Goal: Information Seeking & Learning: Understand process/instructions

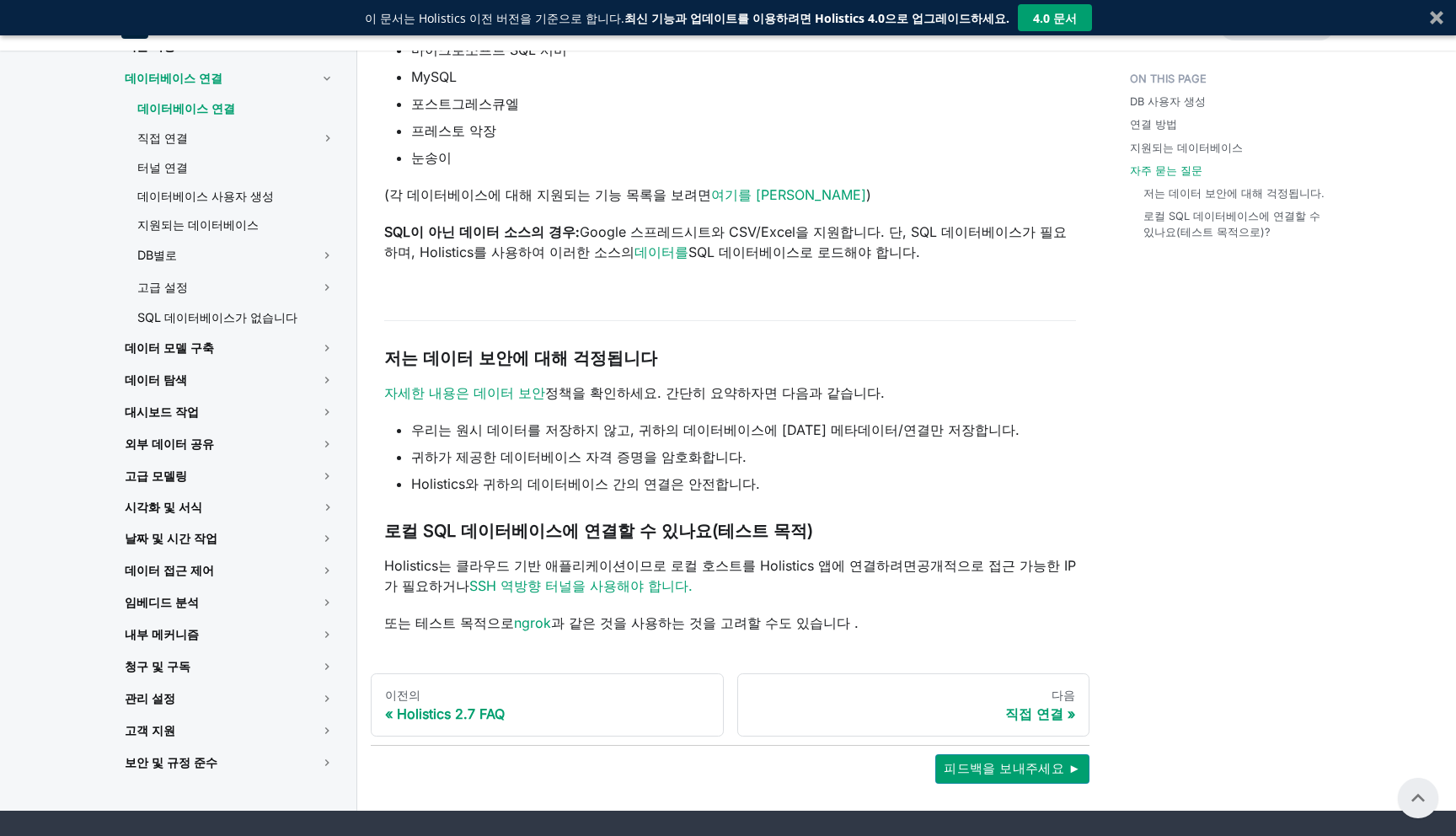
scroll to position [782, 0]
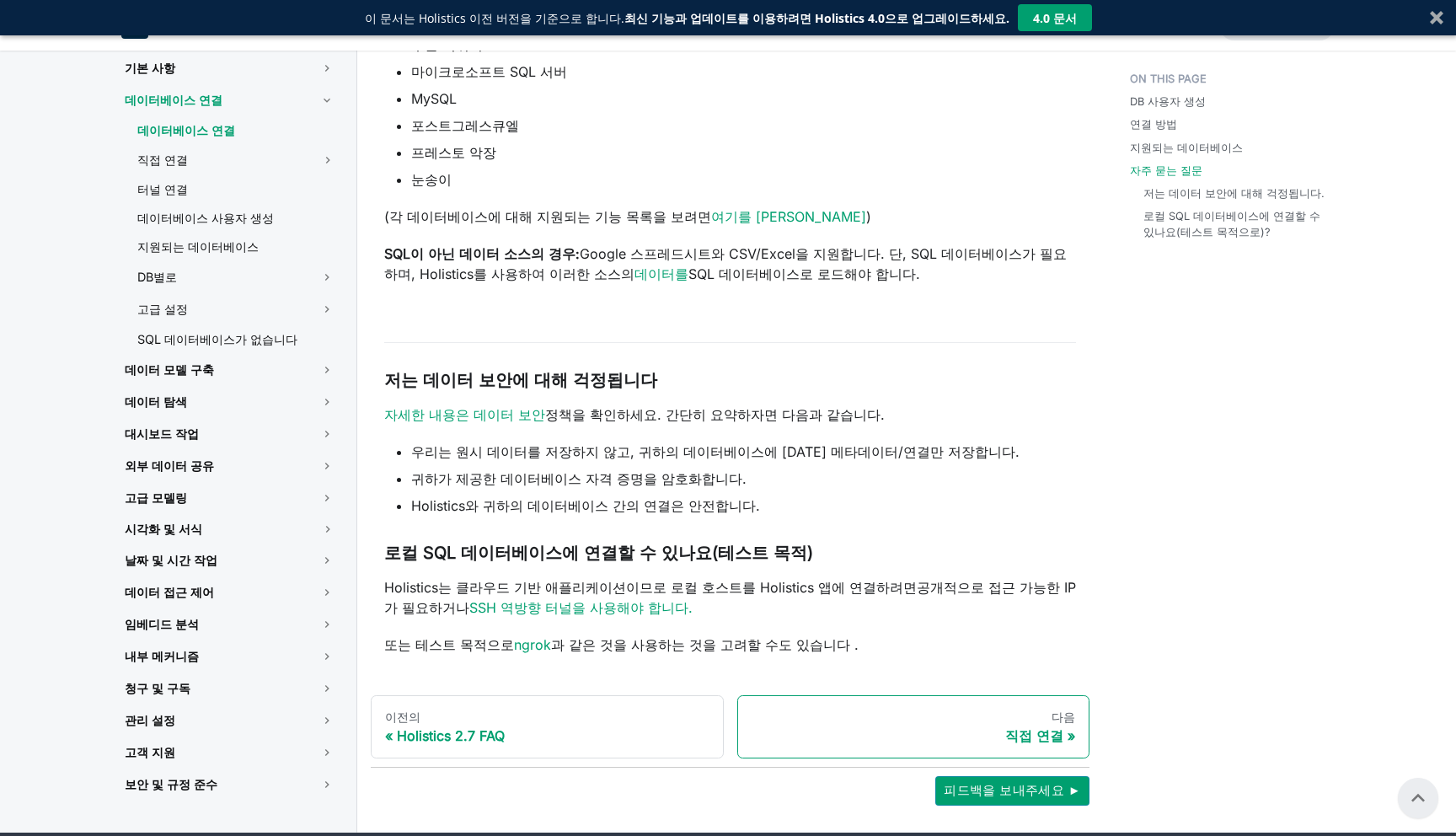
click at [909, 744] on link "다음 직접 연결" at bounding box center [914, 726] width 353 height 64
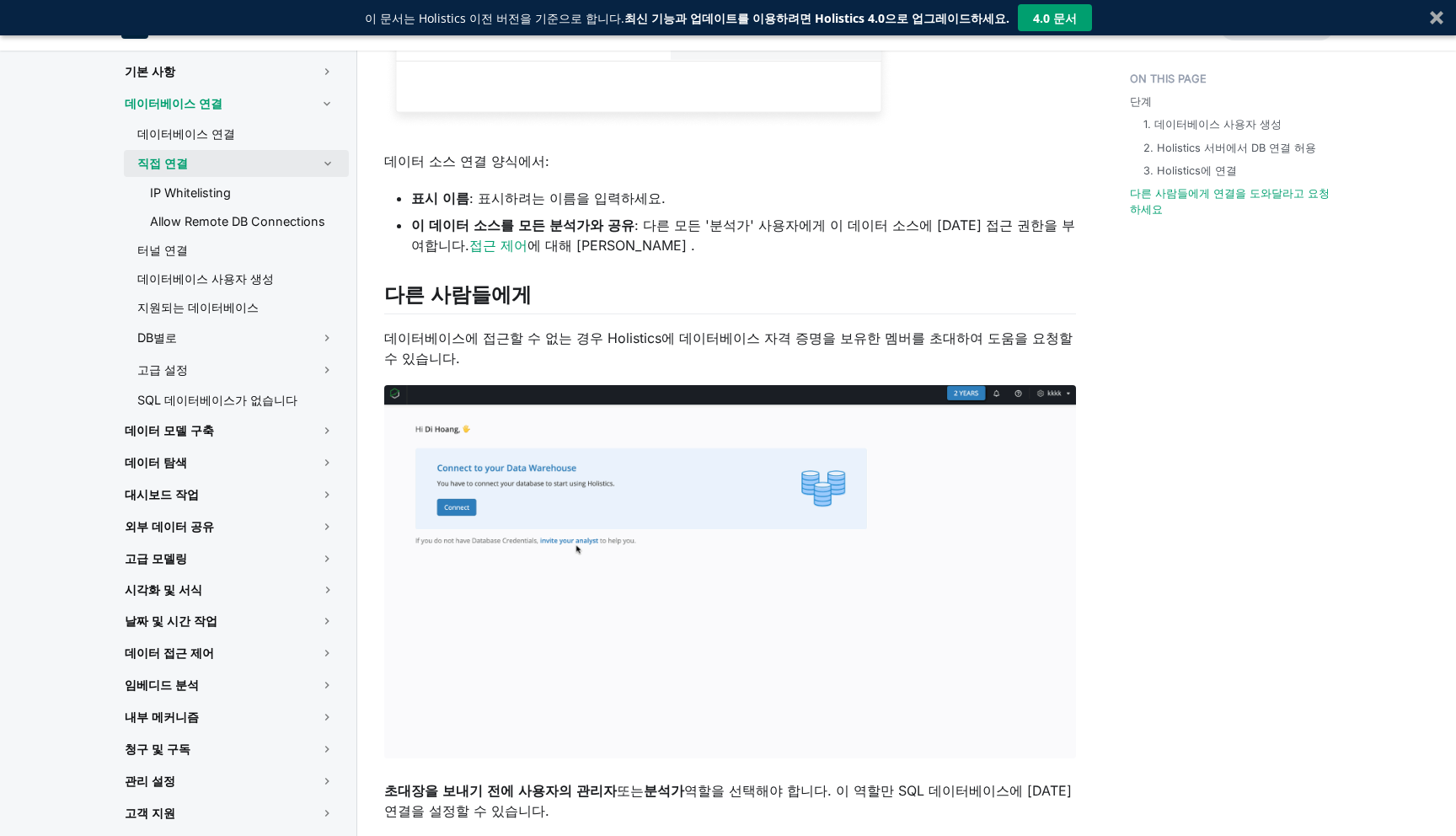
scroll to position [1908, 0]
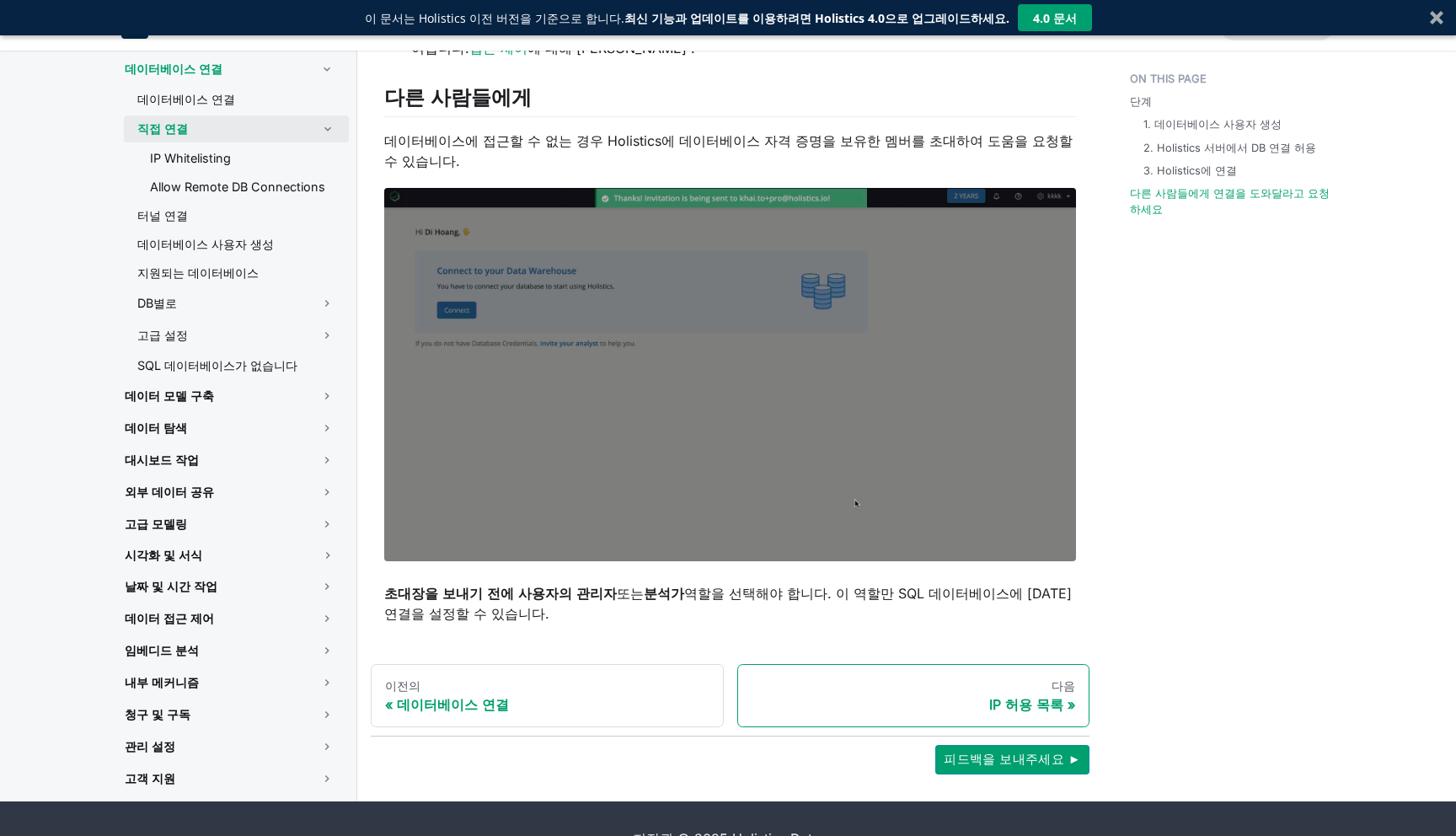
click at [1046, 696] on font "IP 허용 목록" at bounding box center [1025, 703] width 74 height 17
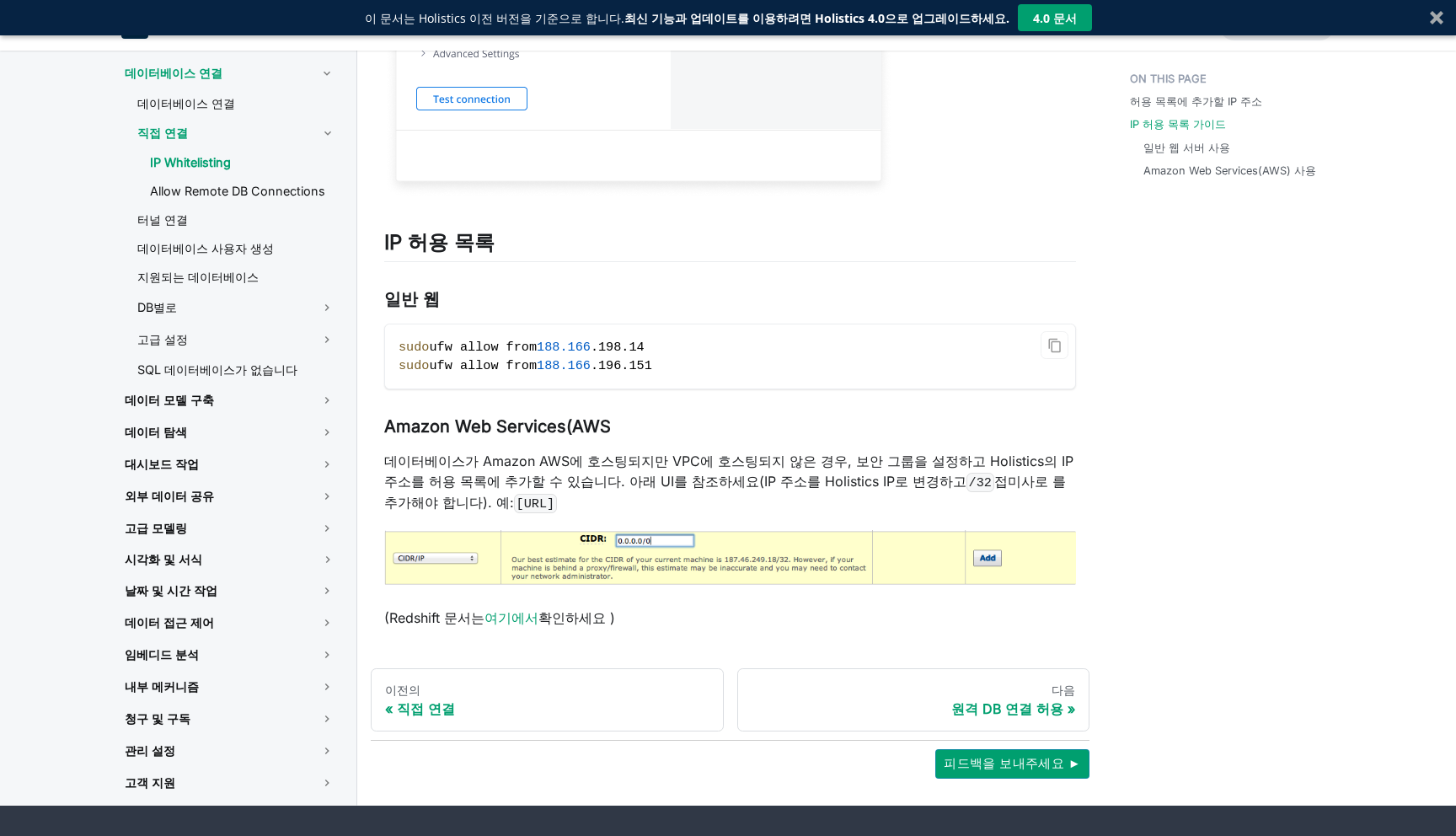
scroll to position [1149, 0]
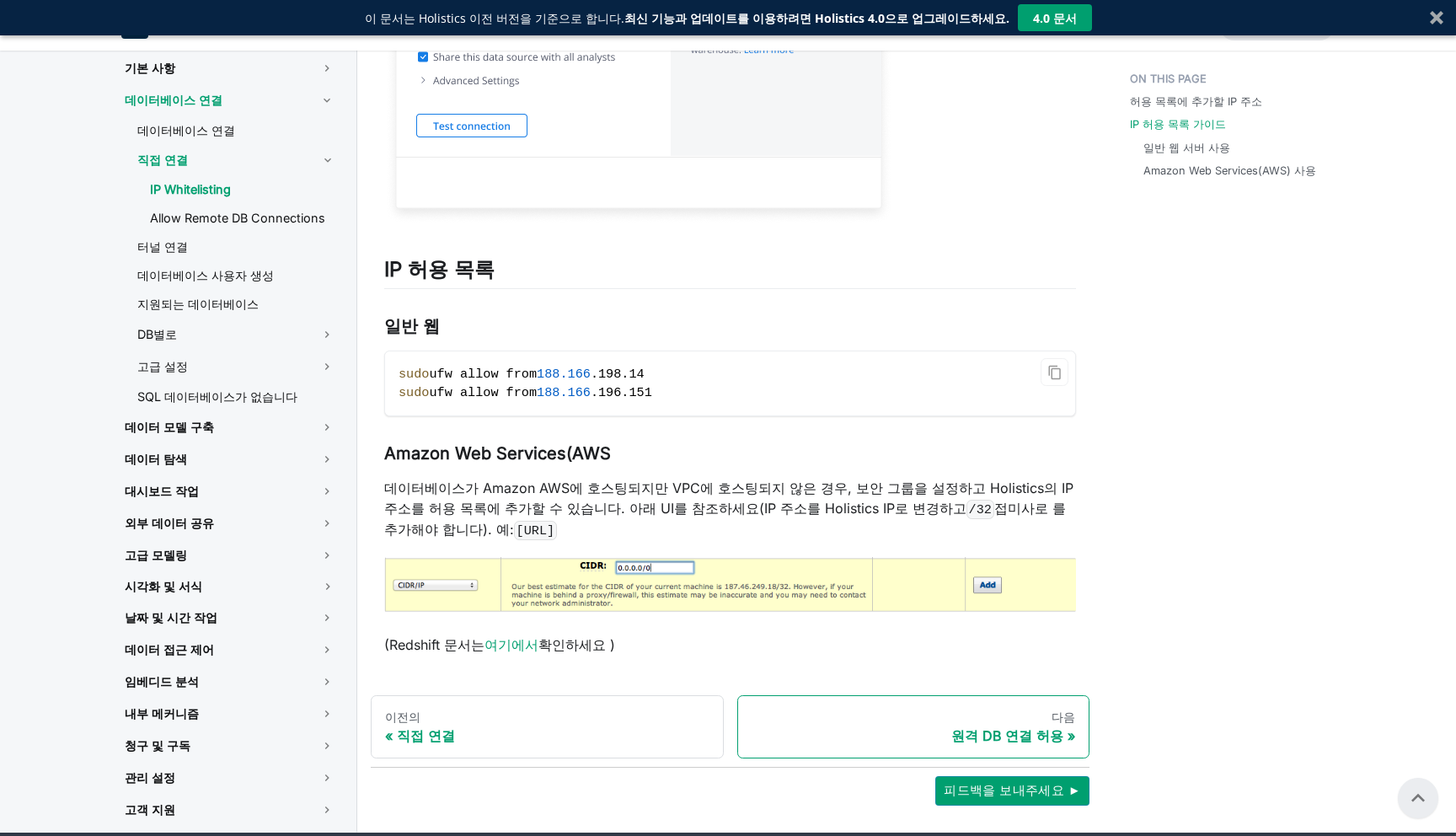
click at [1036, 737] on font "원격 DB 연결 허용" at bounding box center [1007, 734] width 112 height 17
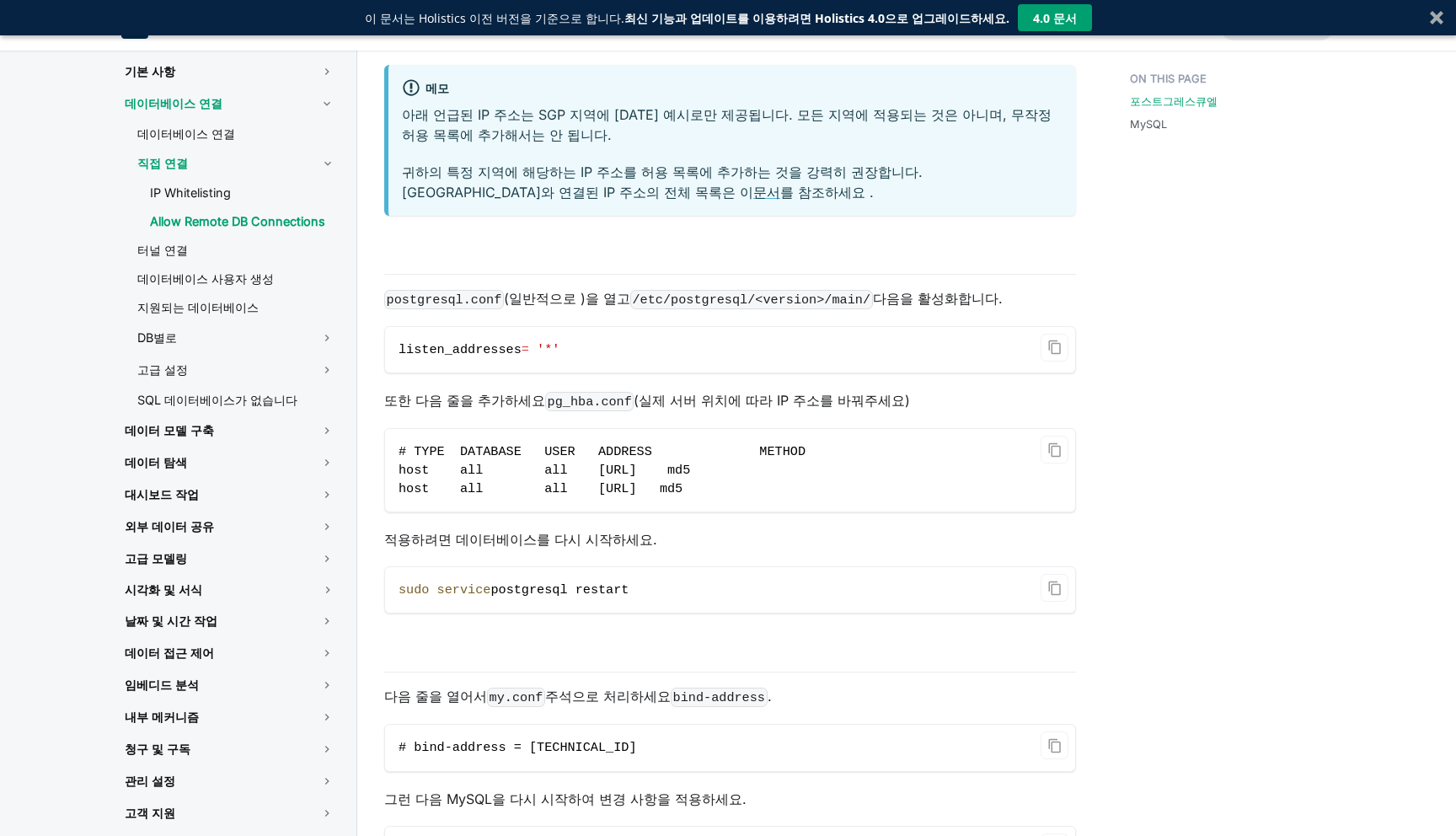
scroll to position [663, 0]
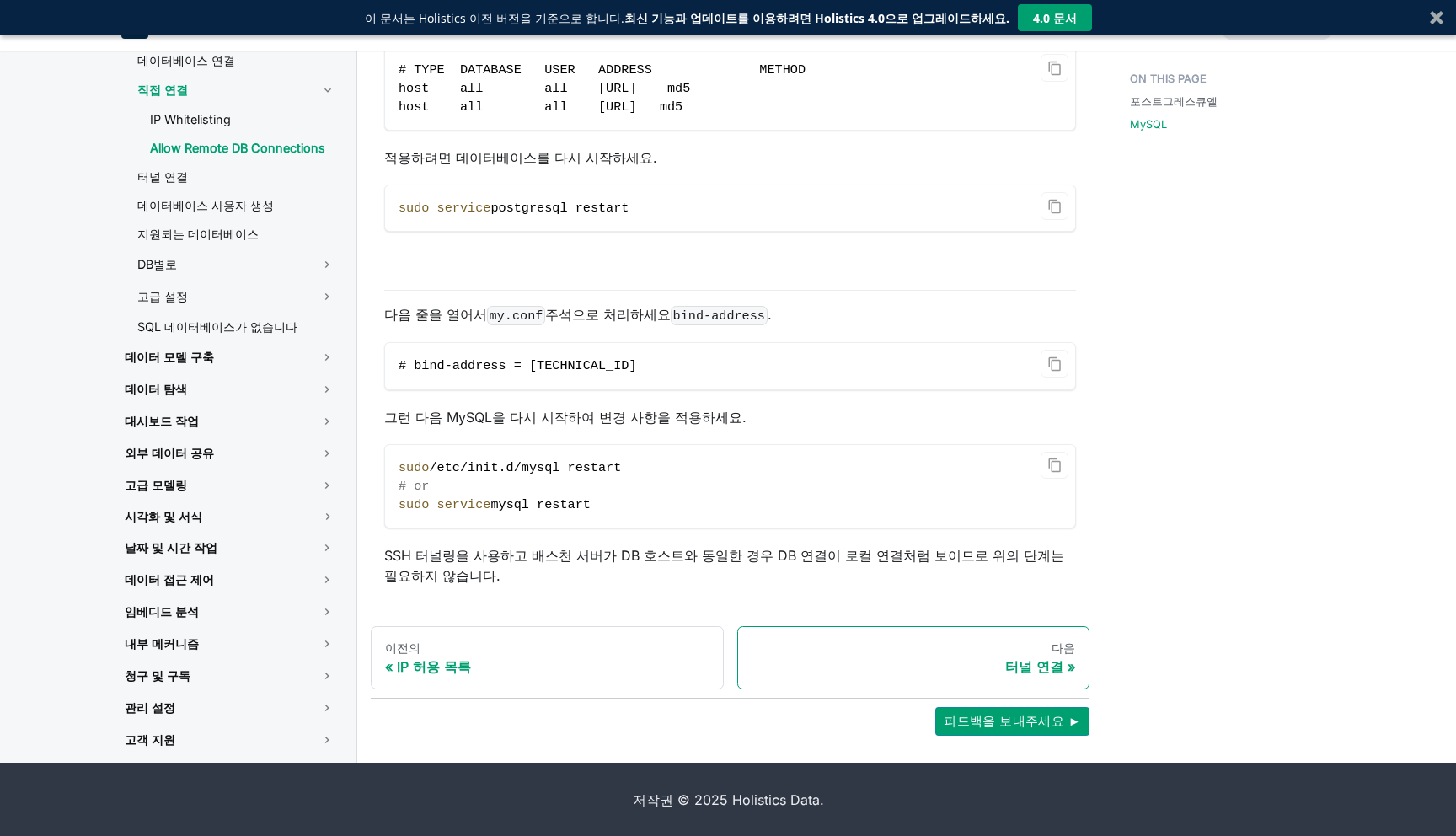
click at [1021, 654] on link "다음 터널 연결" at bounding box center [914, 658] width 353 height 64
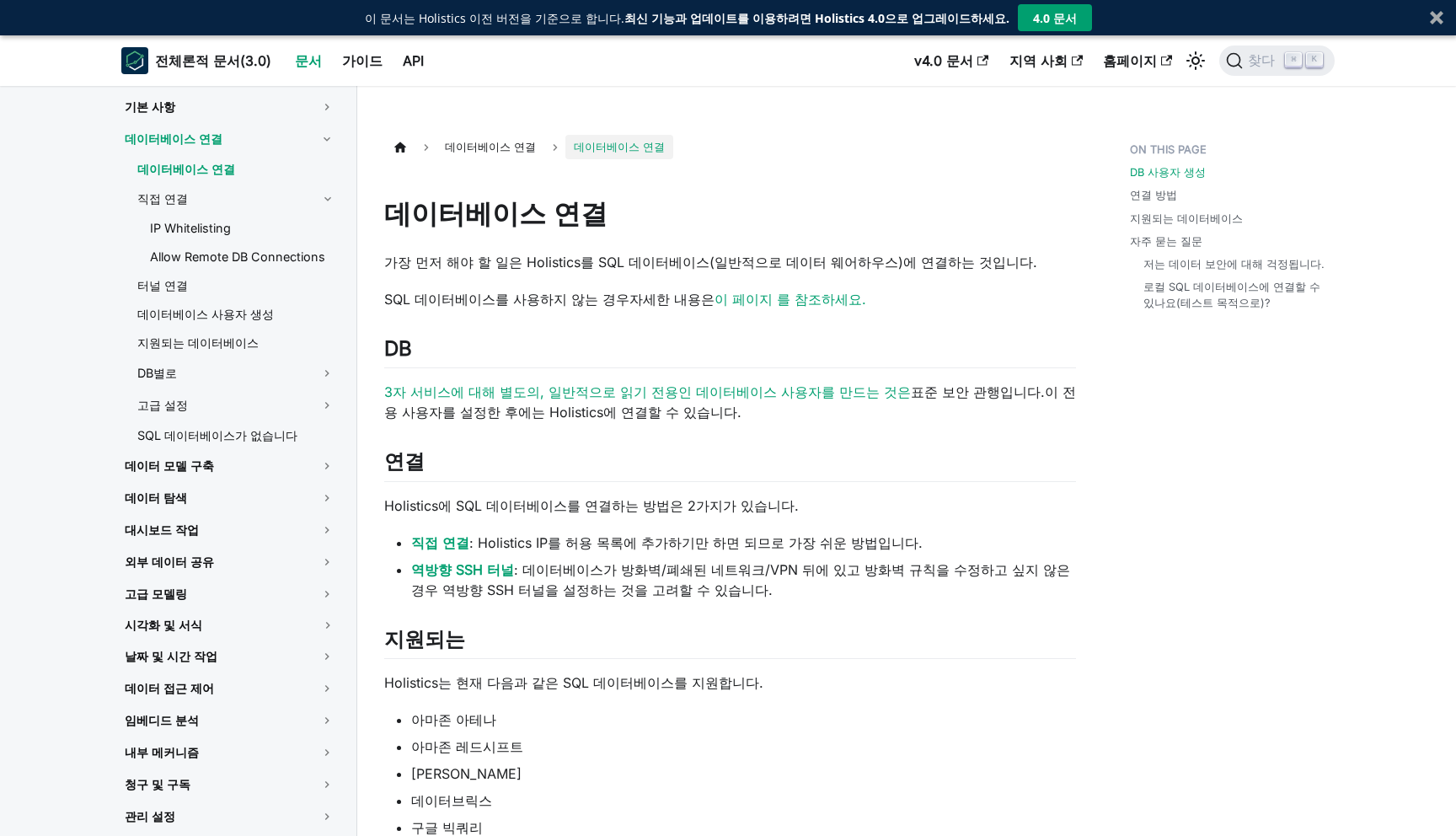
click at [840, 176] on div "데이터베이스 연결 가장 먼저 해야 할 일은 Holistics를 SQL 데이터베이스(일반적으로 데이터 웨어하우스)에 연결하는 것입니다. SQL …" at bounding box center [729, 803] width 692 height 1266
